Goal: Manage account settings

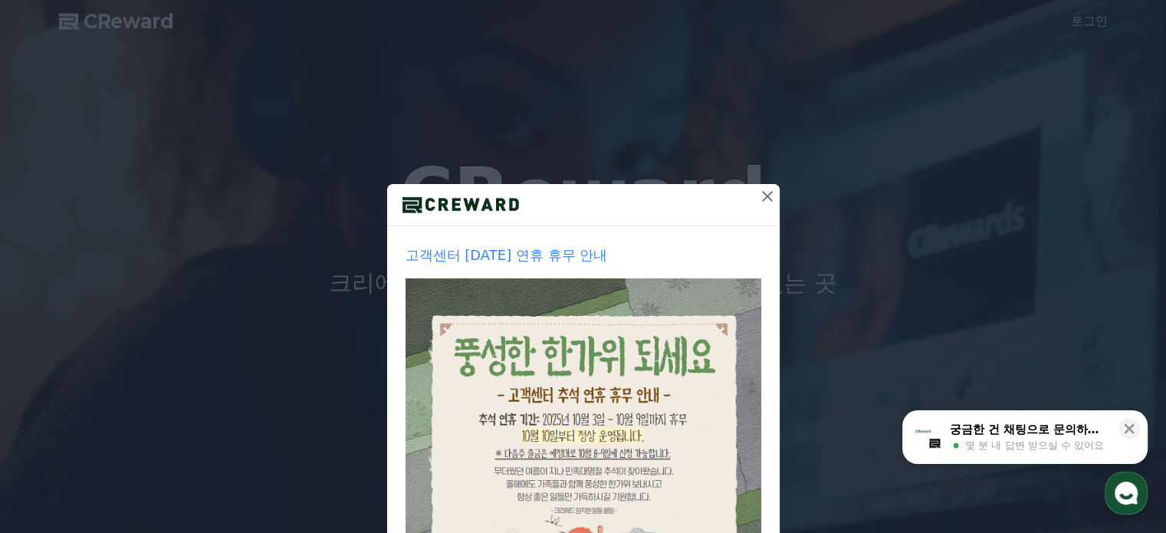
click at [758, 193] on icon at bounding box center [767, 196] width 18 height 18
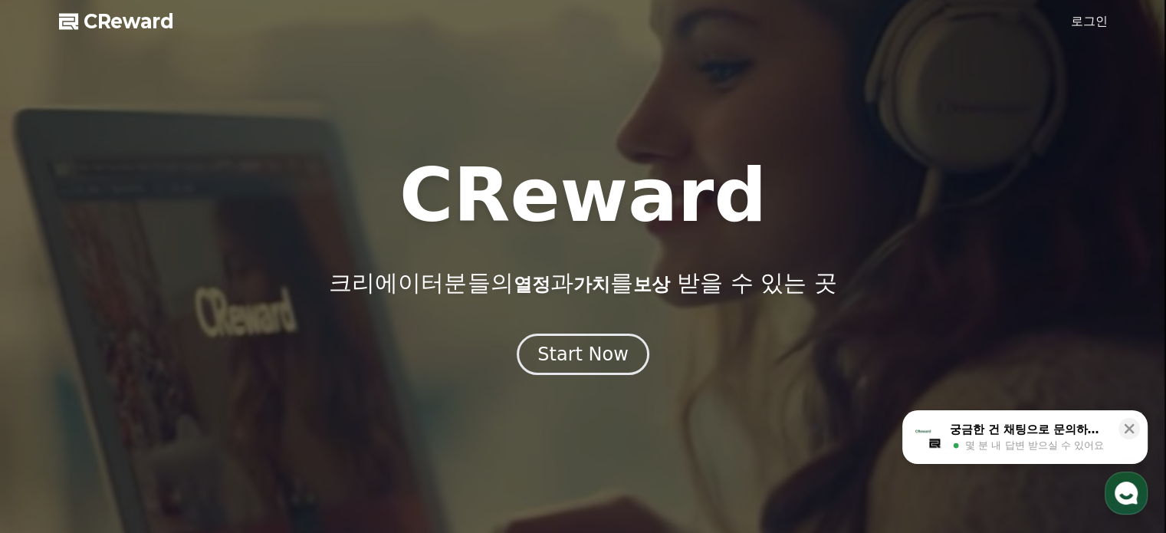
click at [1090, 15] on link "로그인" at bounding box center [1089, 21] width 37 height 18
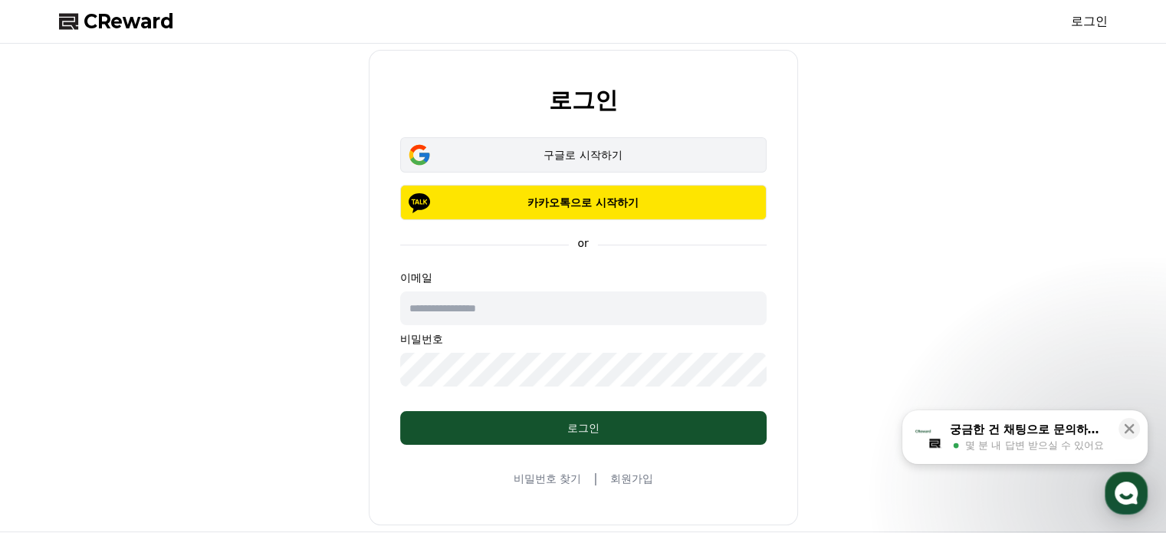
click at [610, 171] on div "구글로 시작하기 카카오톡으로 시작하기" at bounding box center [583, 178] width 367 height 83
click at [611, 155] on div "구글로 시작하기" at bounding box center [584, 154] width 322 height 15
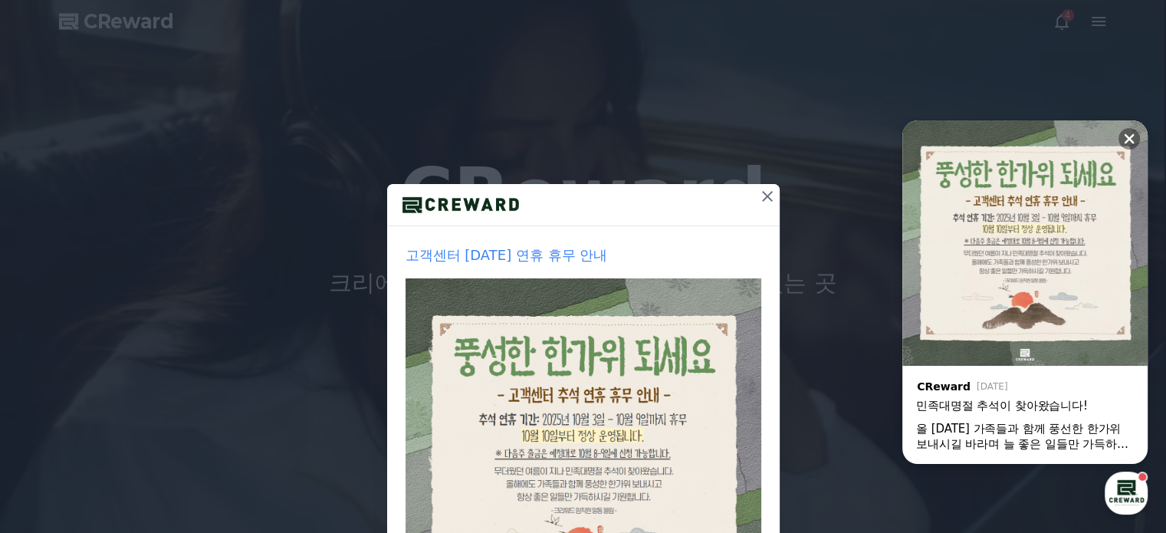
click at [758, 196] on icon at bounding box center [767, 196] width 18 height 18
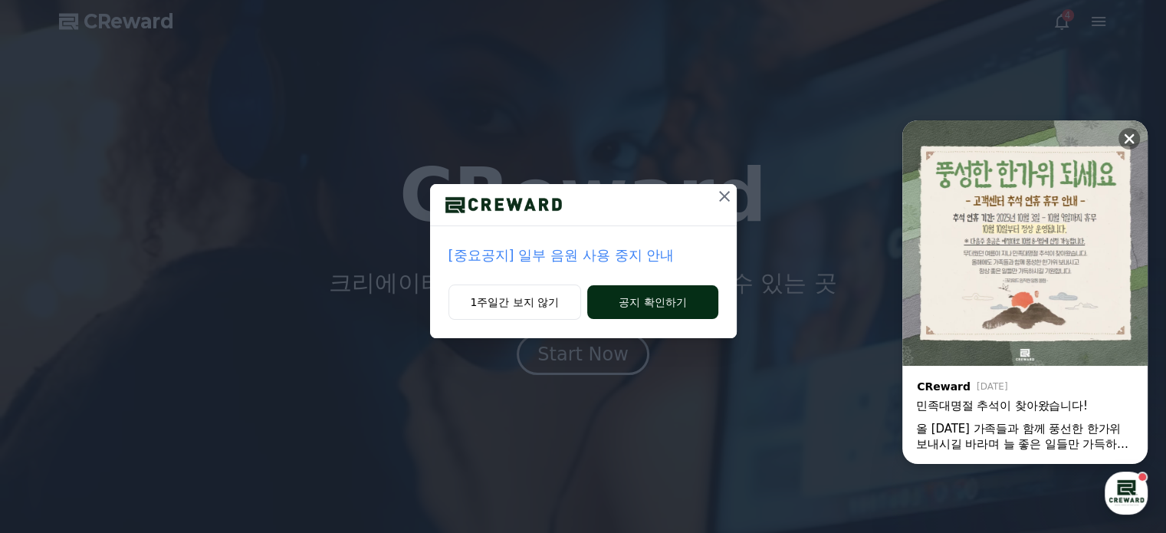
click at [620, 301] on button "공지 확인하기" at bounding box center [652, 302] width 130 height 34
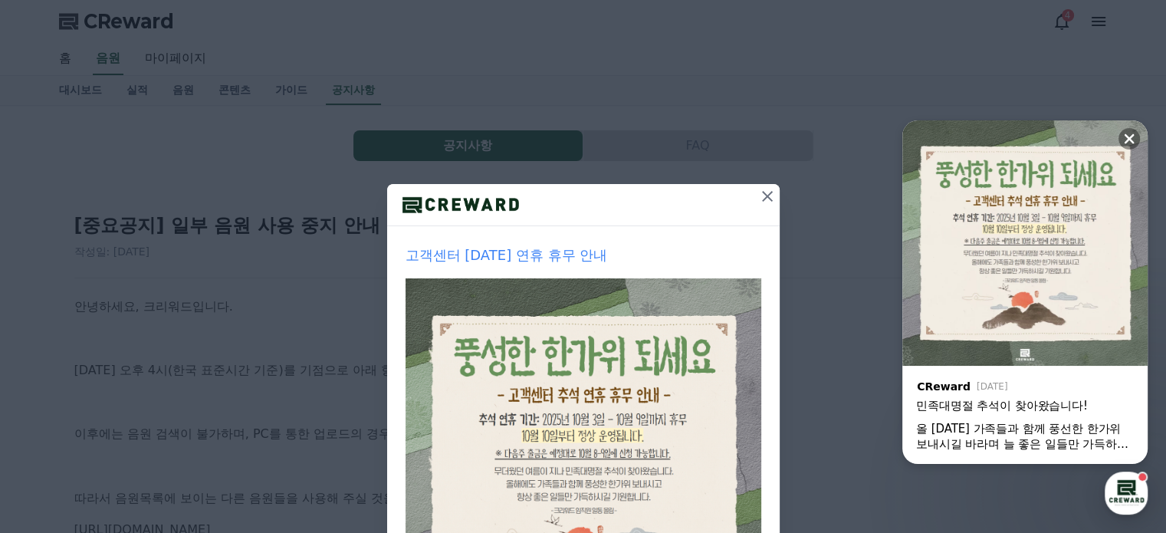
click at [764, 201] on icon at bounding box center [767, 196] width 18 height 18
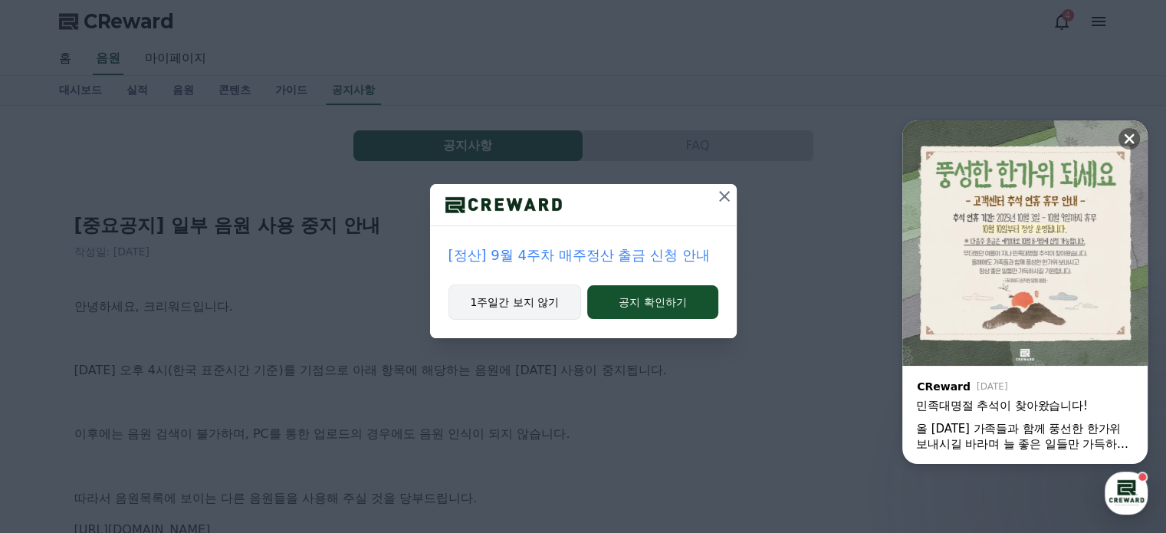
click at [561, 304] on button "1주일간 보지 않기" at bounding box center [515, 301] width 133 height 35
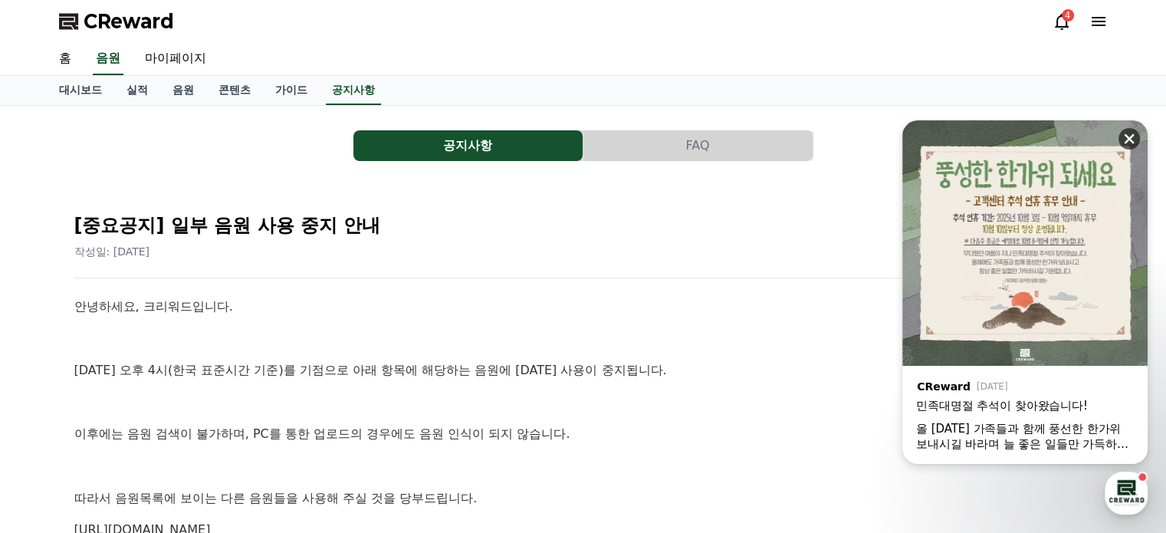
click at [1126, 142] on icon at bounding box center [1130, 139] width 10 height 10
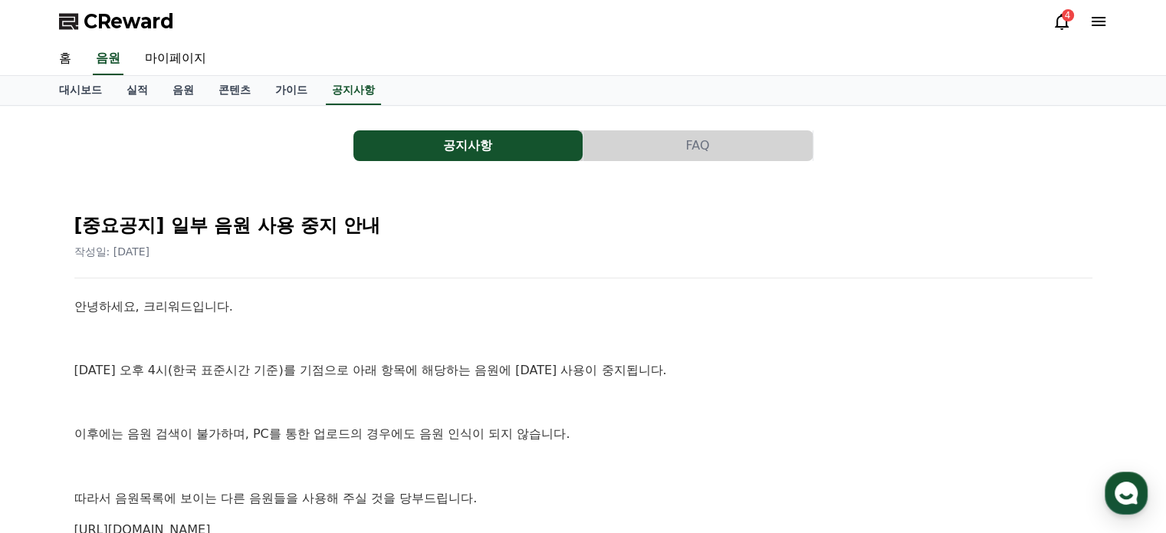
click at [1056, 21] on div "CReward 4" at bounding box center [584, 21] width 1074 height 43
click at [1056, 21] on icon at bounding box center [1062, 22] width 14 height 16
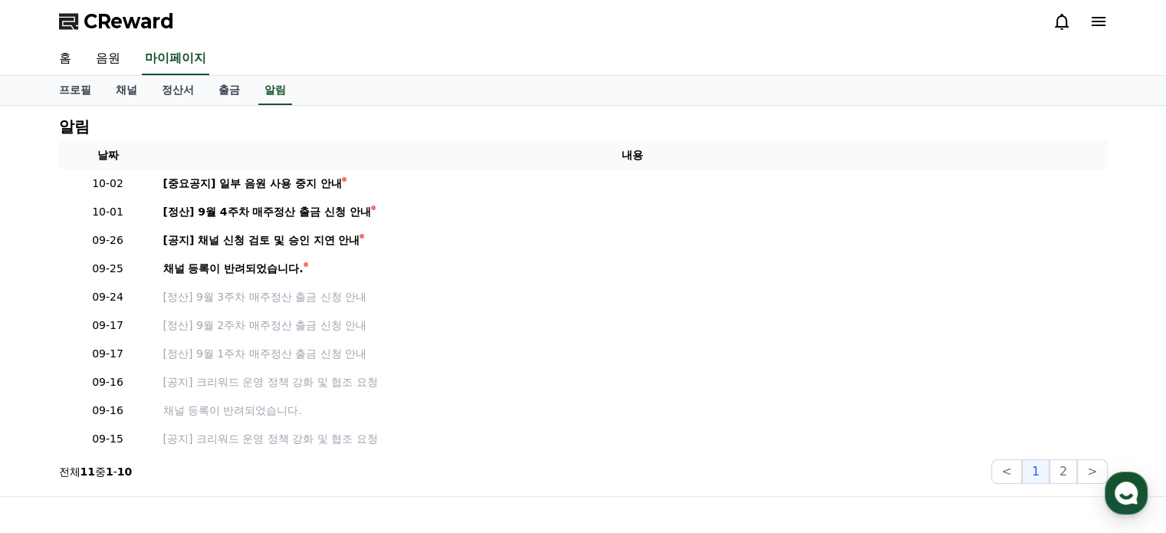
click at [1099, 28] on icon at bounding box center [1099, 21] width 18 height 18
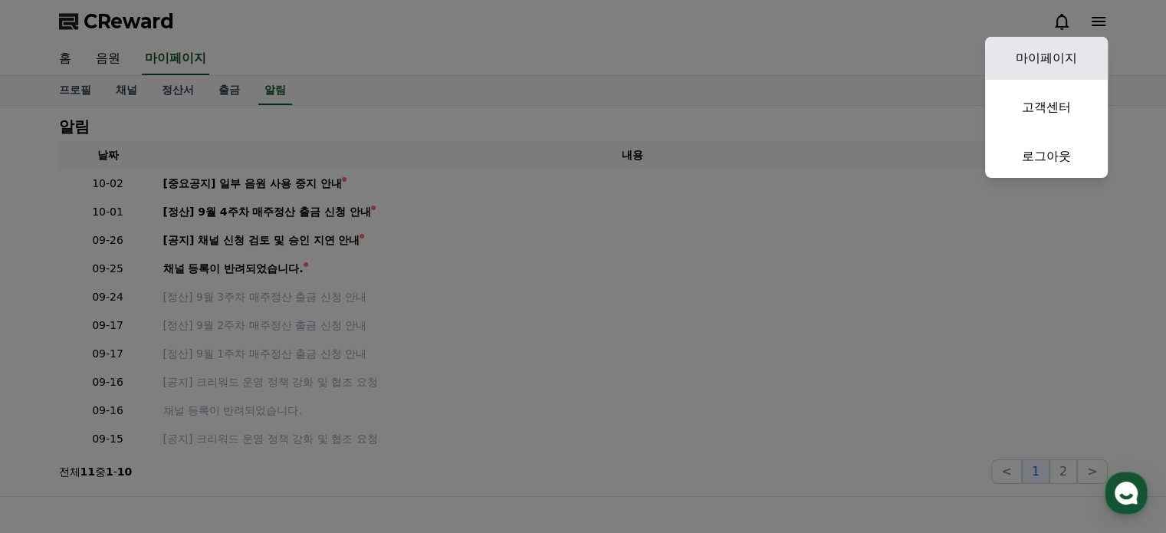
click at [1032, 68] on link "마이페이지" at bounding box center [1046, 58] width 123 height 43
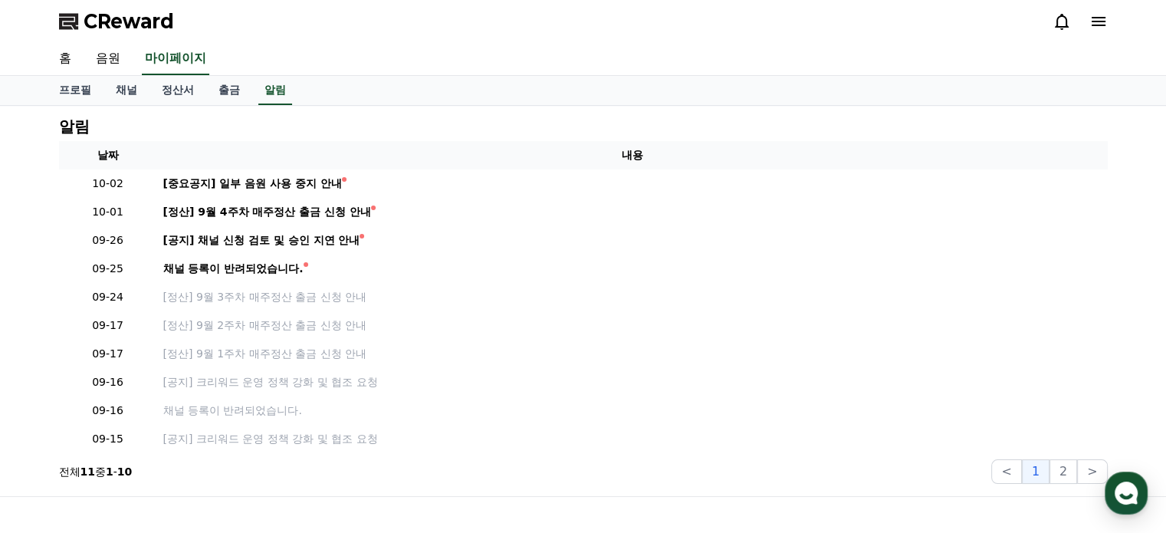
select select "**********"
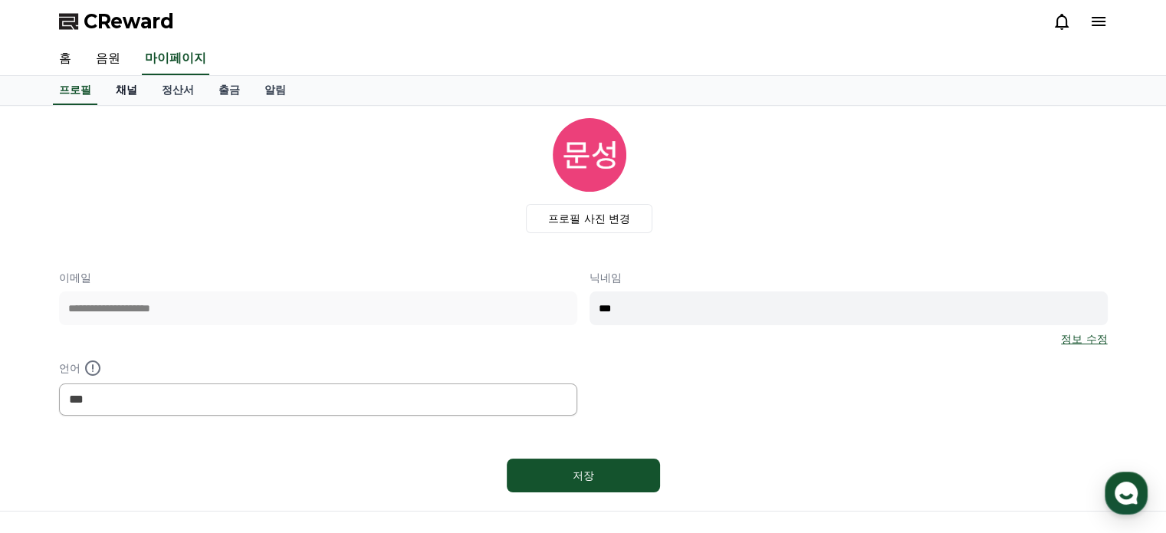
click at [140, 91] on link "채널" at bounding box center [127, 90] width 46 height 29
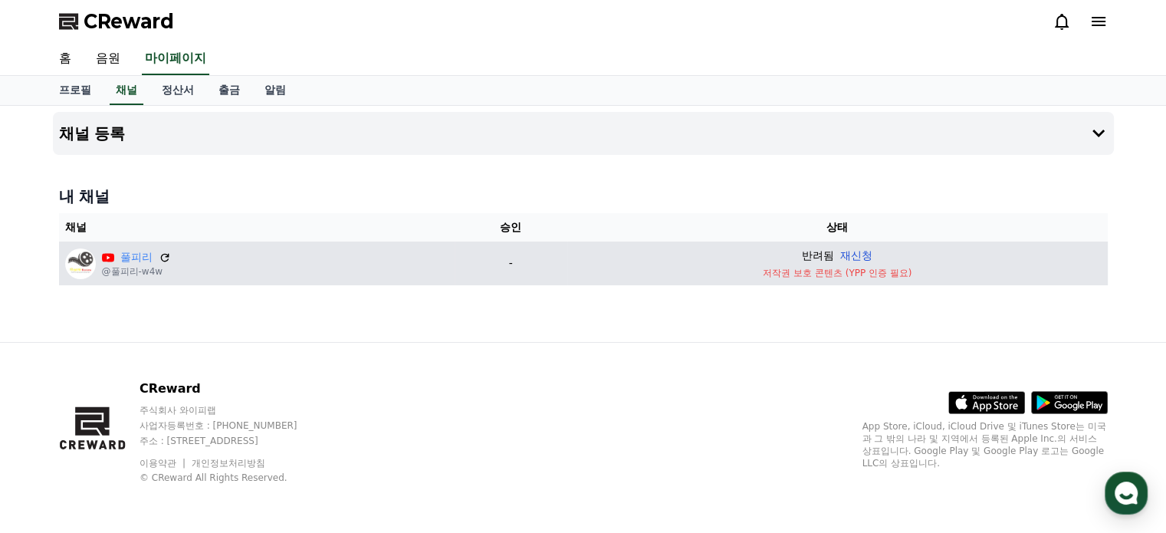
click at [853, 251] on button "재신청" at bounding box center [856, 256] width 32 height 16
click at [163, 254] on icon at bounding box center [165, 257] width 14 height 14
